Goal: Navigation & Orientation: Find specific page/section

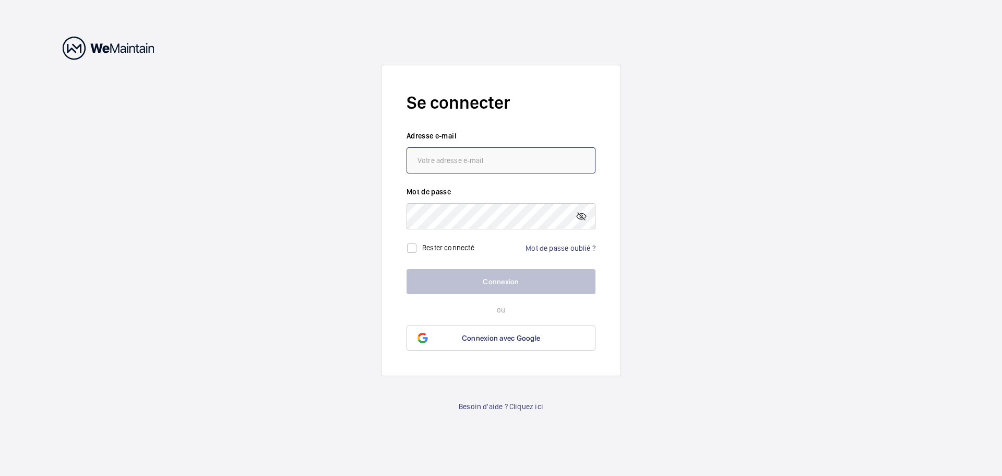
click at [468, 169] on input "email" at bounding box center [501, 160] width 189 height 26
click at [454, 166] on input "email" at bounding box center [501, 160] width 189 height 26
paste input "[PERSON_NAME][EMAIL_ADDRESS][DOMAIN_NAME]"
type input "[PERSON_NAME][EMAIL_ADDRESS][DOMAIN_NAME]"
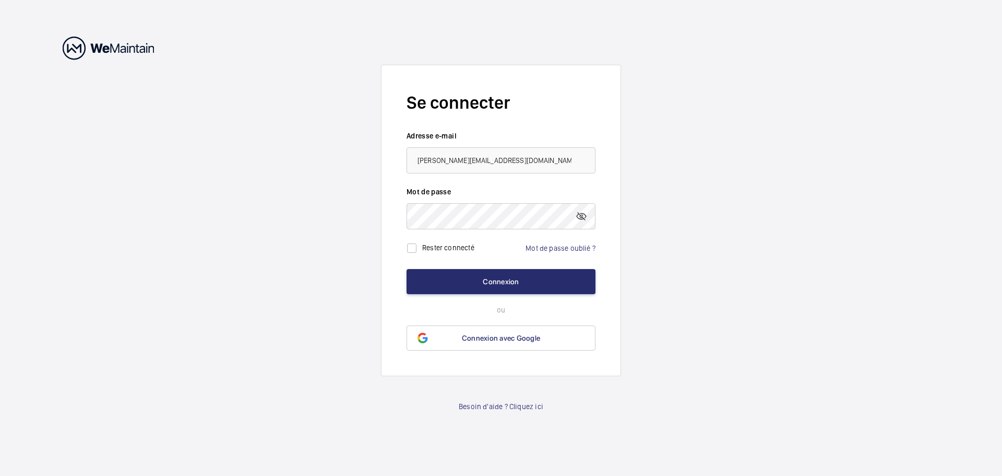
click at [451, 247] on label "Rester connecté" at bounding box center [448, 247] width 52 height 8
checkbox input "true"
click at [481, 282] on button "Connexion" at bounding box center [501, 281] width 189 height 25
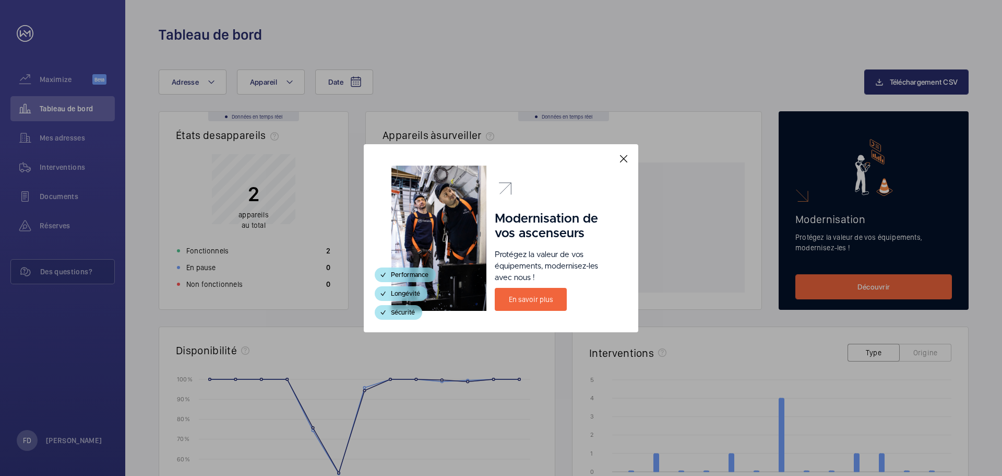
click at [624, 157] on mat-icon at bounding box center [624, 158] width 13 height 13
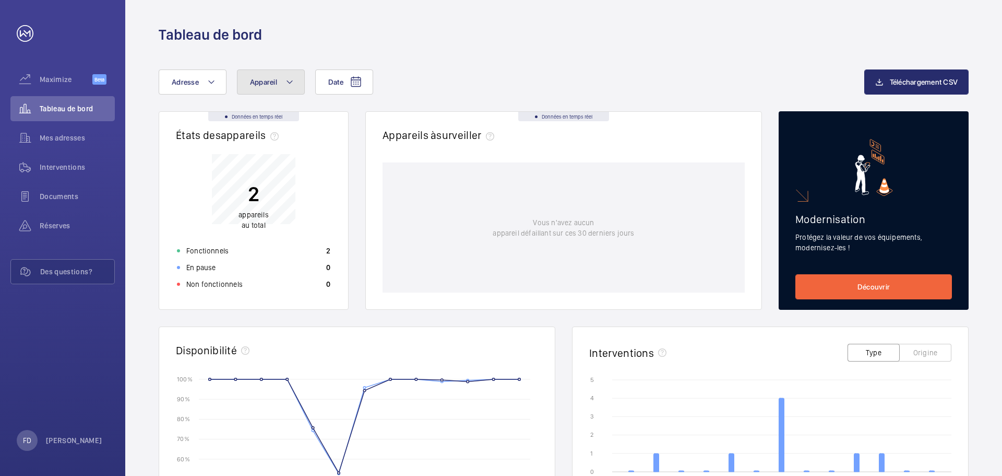
click at [268, 86] on button "Appareil" at bounding box center [271, 81] width 68 height 25
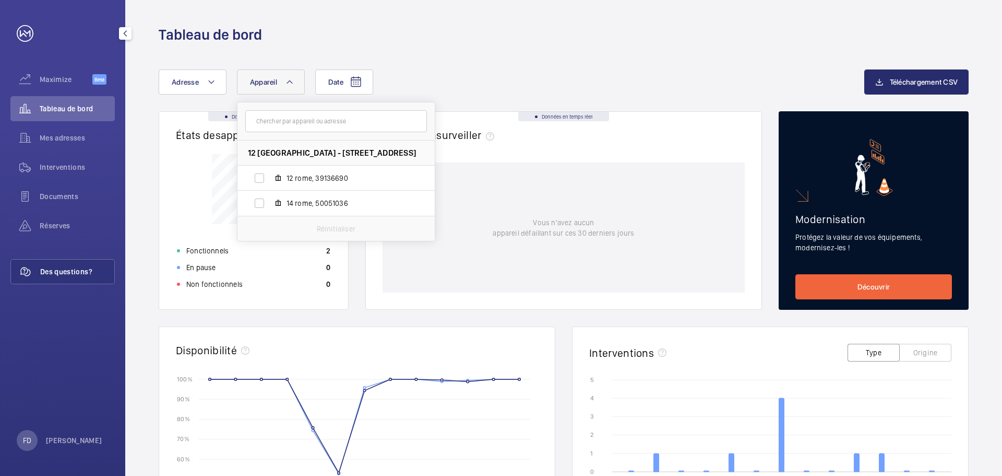
click at [73, 270] on span "Des questions?" at bounding box center [77, 271] width 74 height 10
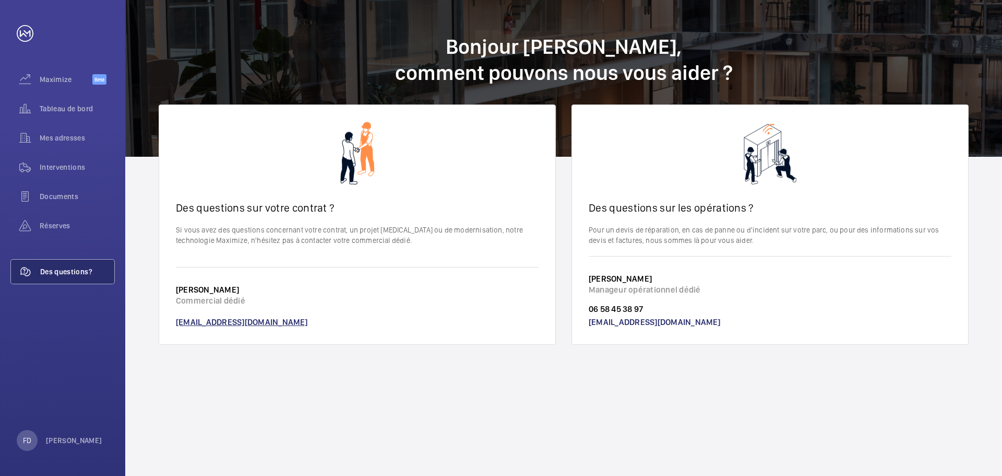
click at [235, 322] on link "[EMAIL_ADDRESS][DOMAIN_NAME]" at bounding box center [242, 322] width 132 height 10
click at [309, 296] on p "Commercial dédié" at bounding box center [357, 300] width 363 height 11
drag, startPoint x: 278, startPoint y: 321, endPoint x: 170, endPoint y: 325, distance: 108.2
click at [164, 325] on wm-front-card-footer "[PERSON_NAME] Commercial dédié [EMAIL_ADDRESS][DOMAIN_NAME]" at bounding box center [357, 305] width 396 height 77
copy link "[EMAIL_ADDRESS][DOMAIN_NAME]"
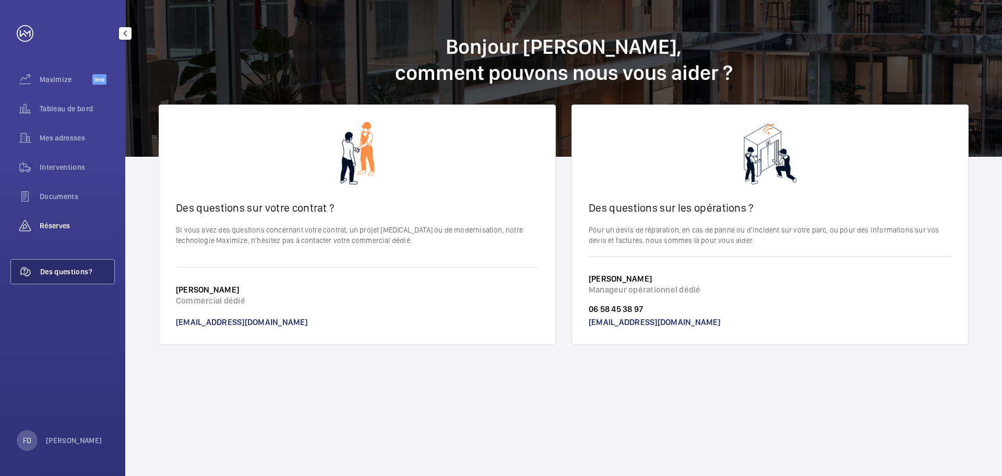
click at [61, 226] on span "Réserves" at bounding box center [77, 225] width 75 height 10
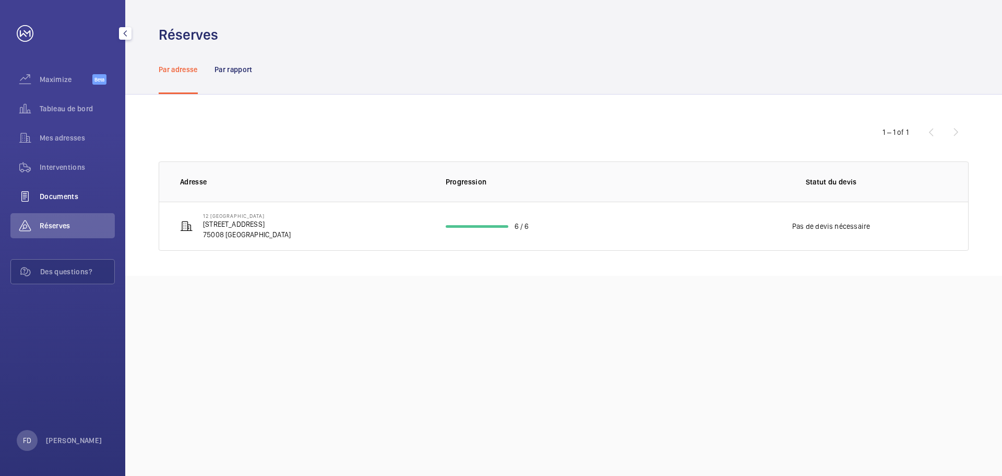
click at [70, 192] on span "Documents" at bounding box center [77, 196] width 75 height 10
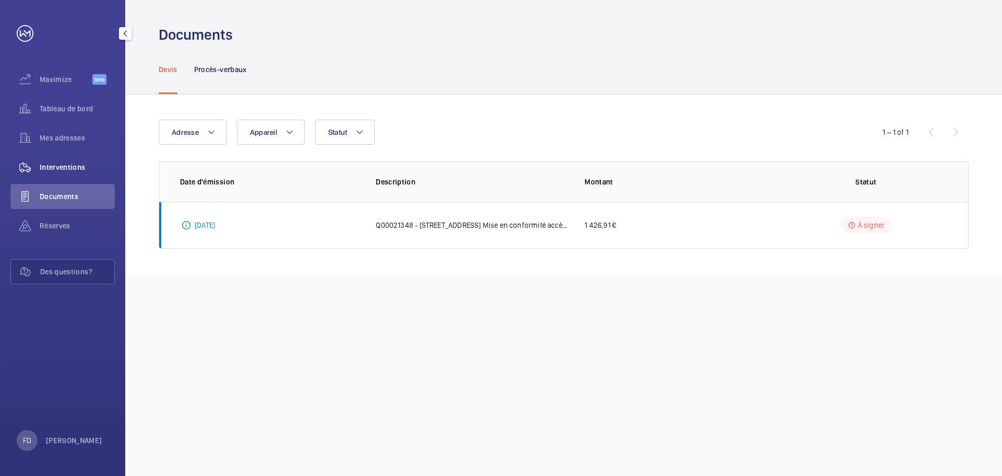
click at [66, 167] on span "Interventions" at bounding box center [77, 167] width 75 height 10
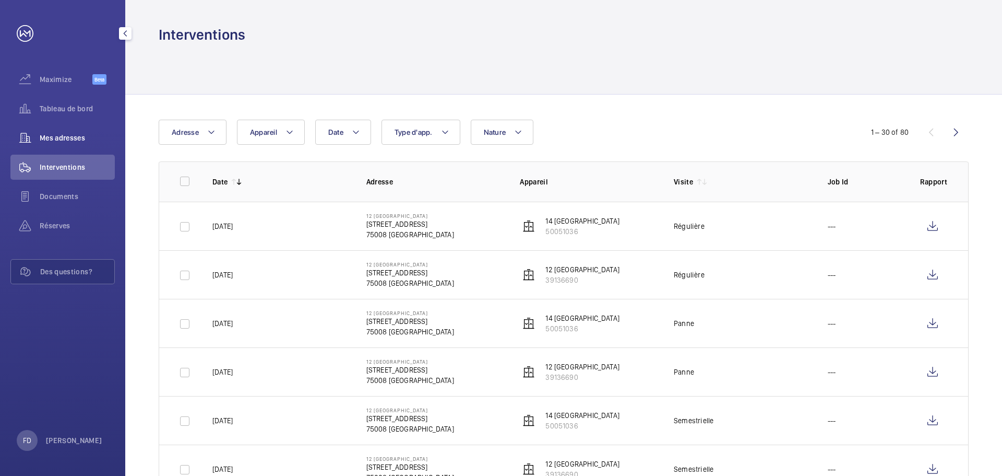
click at [69, 140] on span "Mes adresses" at bounding box center [77, 138] width 75 height 10
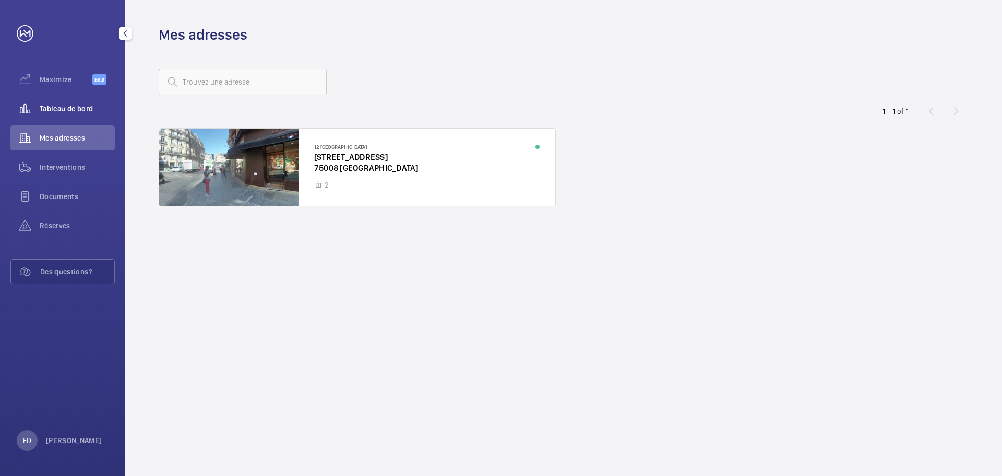
click at [62, 112] on span "Tableau de bord" at bounding box center [77, 108] width 75 height 10
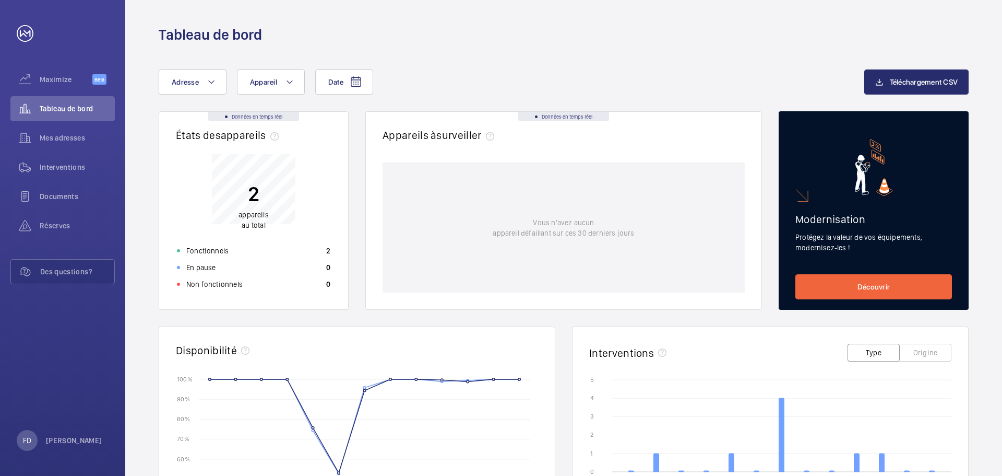
click at [251, 219] on p "appareils au total" at bounding box center [254, 219] width 30 height 21
